Goal: Find contact information: Find contact information

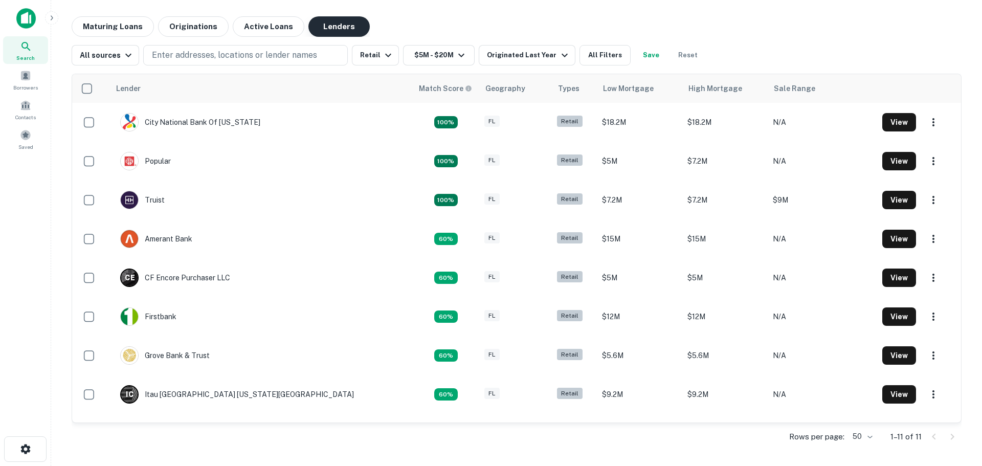
click at [331, 28] on button "Lenders" at bounding box center [338, 26] width 61 height 20
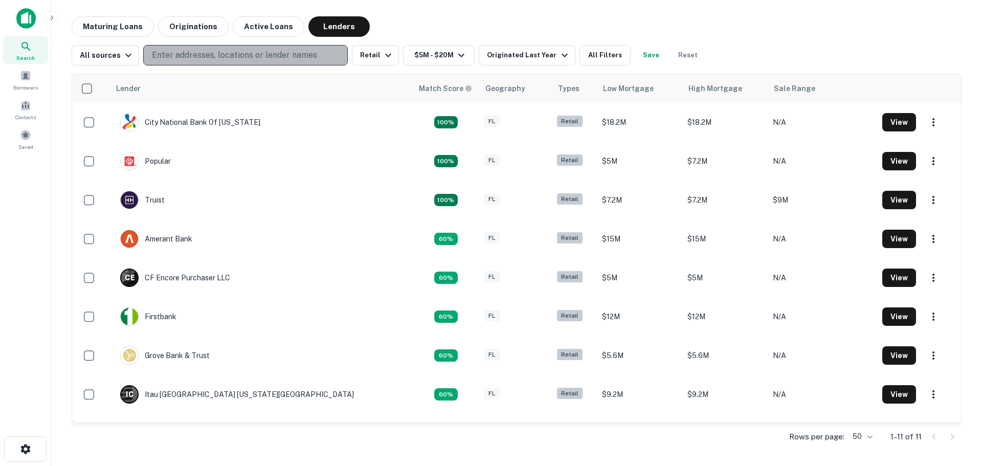
click at [243, 56] on p "Enter addresses, locations or lender names" at bounding box center [234, 55] width 165 height 12
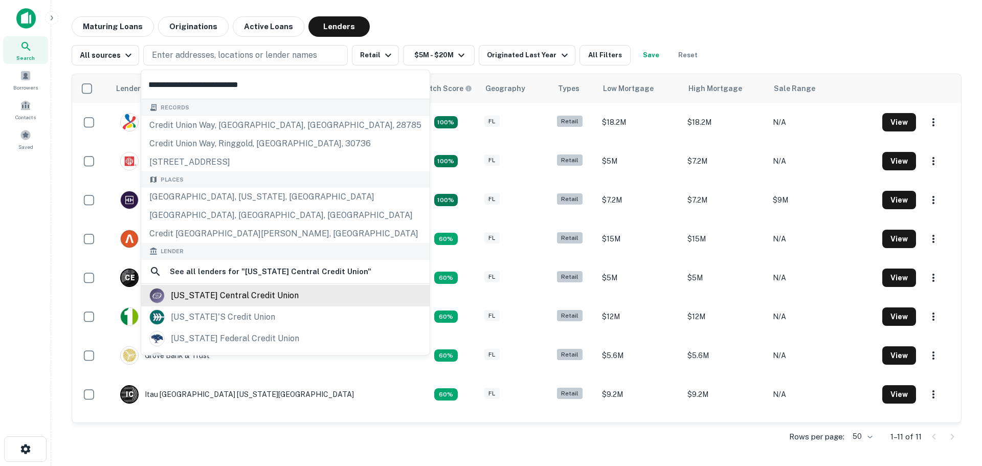
type input "**********"
click at [259, 291] on div "[US_STATE] central credit union" at bounding box center [235, 295] width 128 height 15
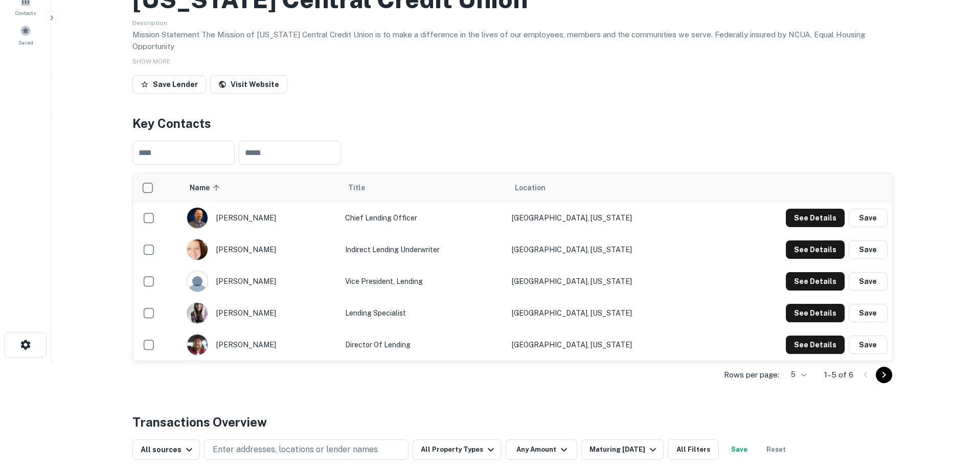
scroll to position [153, 0]
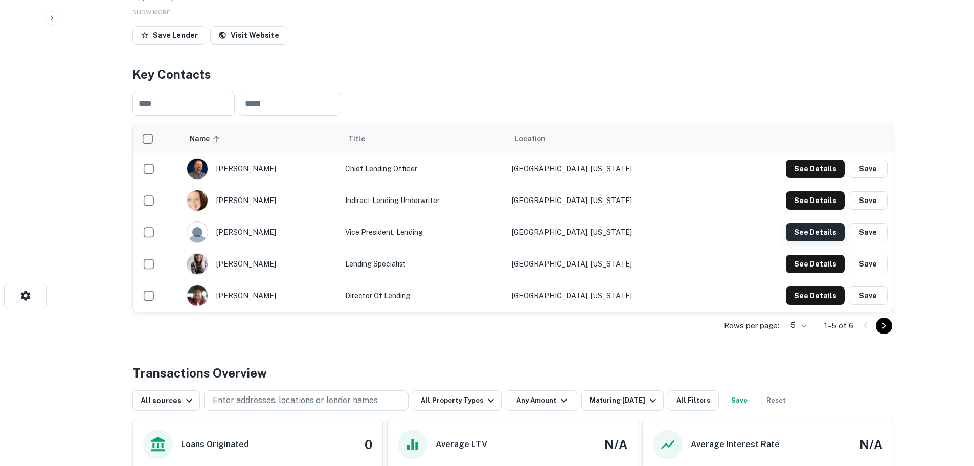
click at [817, 229] on button "See Details" at bounding box center [815, 232] width 59 height 18
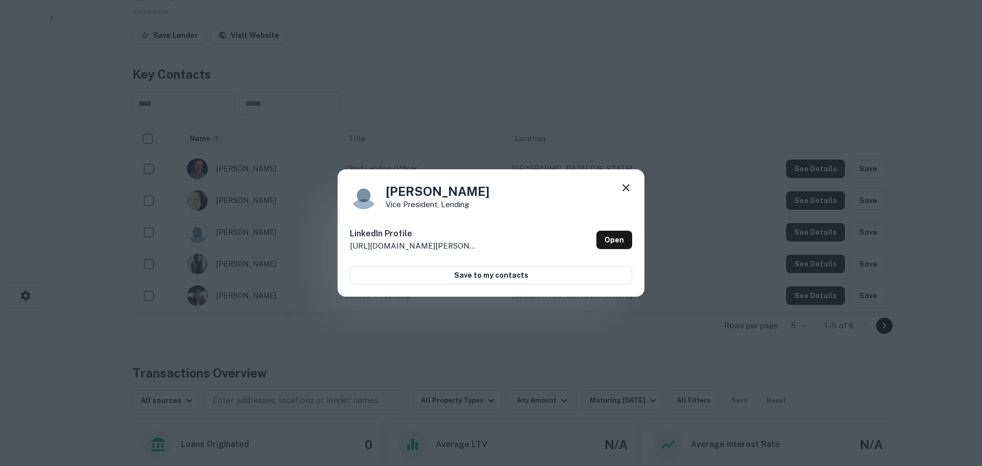
click at [628, 185] on icon at bounding box center [626, 188] width 12 height 12
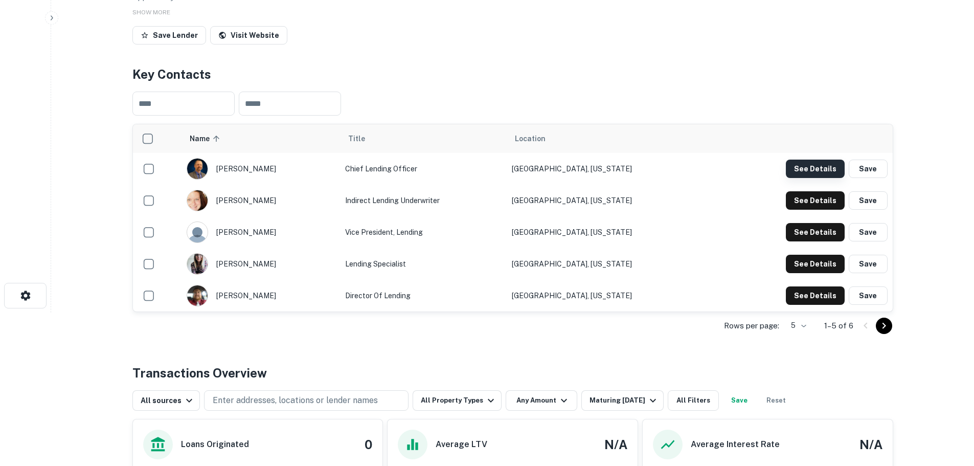
click at [836, 169] on button "See Details" at bounding box center [815, 169] width 59 height 18
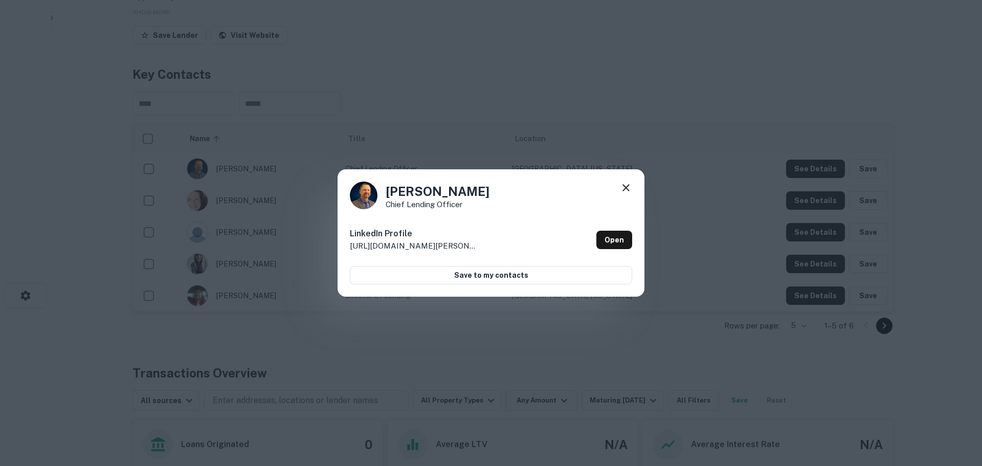
click at [627, 190] on icon at bounding box center [626, 188] width 12 height 12
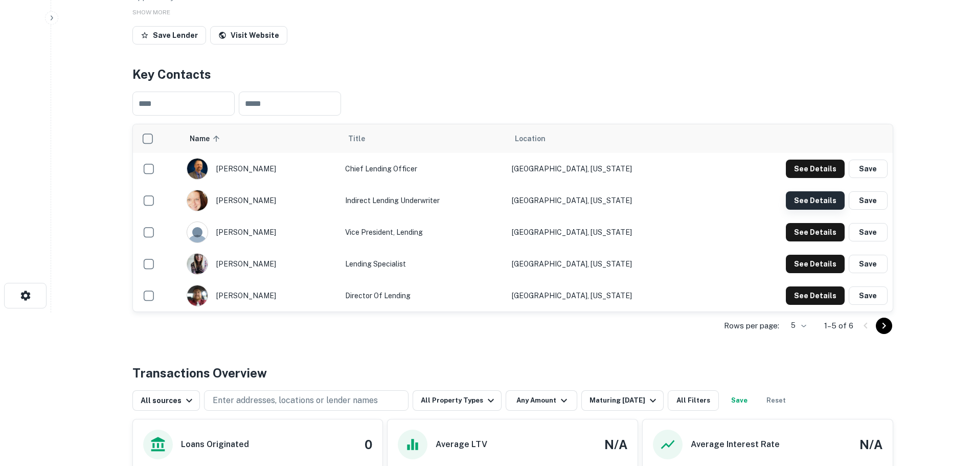
click at [825, 201] on button "See Details" at bounding box center [815, 200] width 59 height 18
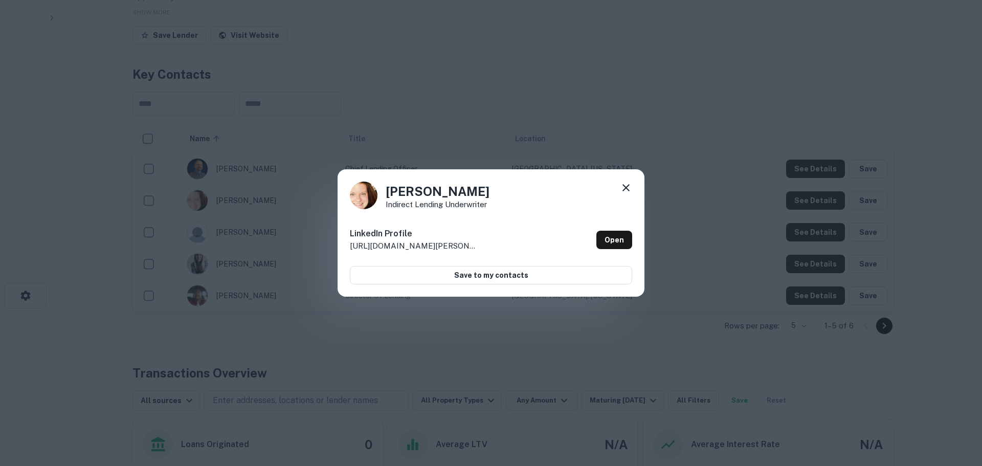
click at [634, 189] on div "[PERSON_NAME] Indirect Lending Underwriter LinkedIn Profile [URL][DOMAIN_NAME][…" at bounding box center [491, 233] width 307 height 128
click at [631, 189] on icon at bounding box center [626, 188] width 12 height 12
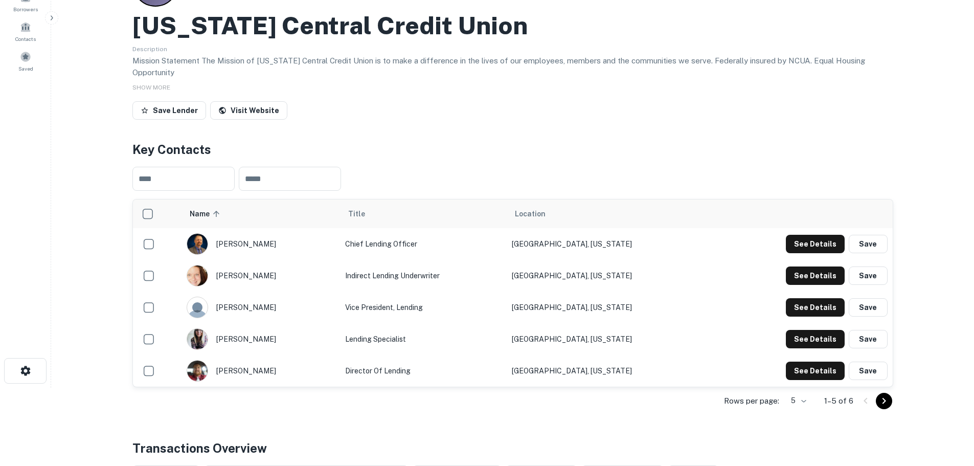
scroll to position [0, 0]
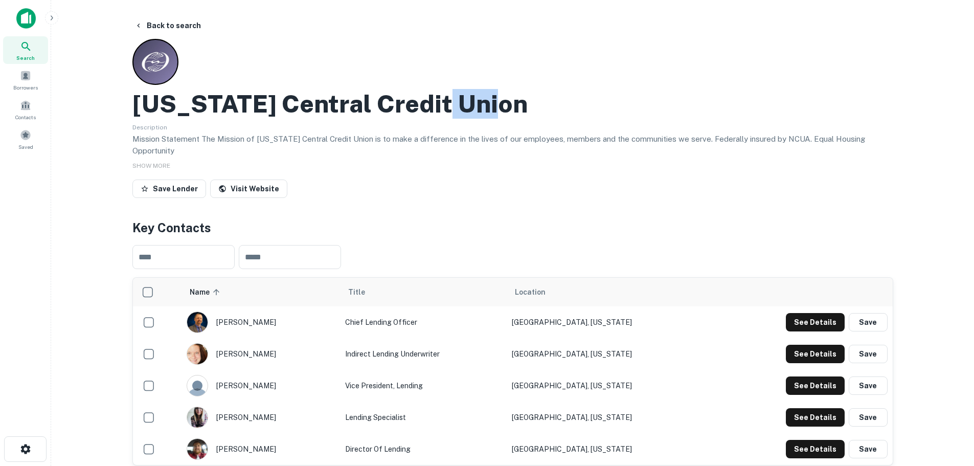
drag, startPoint x: 510, startPoint y: 107, endPoint x: 457, endPoint y: 109, distance: 53.2
click at [457, 109] on div "[US_STATE] Central Credit Union" at bounding box center [512, 104] width 761 height 30
drag, startPoint x: 284, startPoint y: 387, endPoint x: 271, endPoint y: 388, distance: 13.3
click at [271, 388] on div "[PERSON_NAME]" at bounding box center [261, 385] width 148 height 21
drag, startPoint x: 278, startPoint y: 386, endPoint x: 269, endPoint y: 388, distance: 9.4
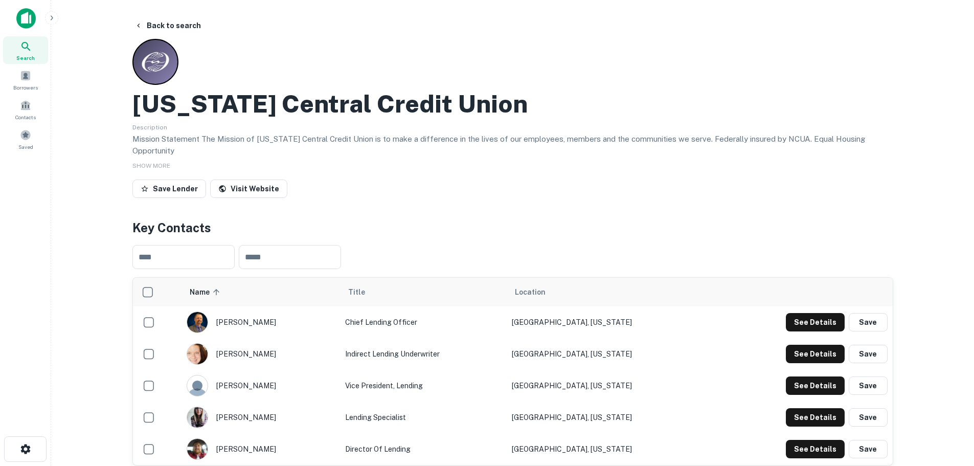
click at [269, 388] on div "[PERSON_NAME]" at bounding box center [261, 385] width 148 height 21
copy div "[PERSON_NAME]"
